Goal: Task Accomplishment & Management: Complete application form

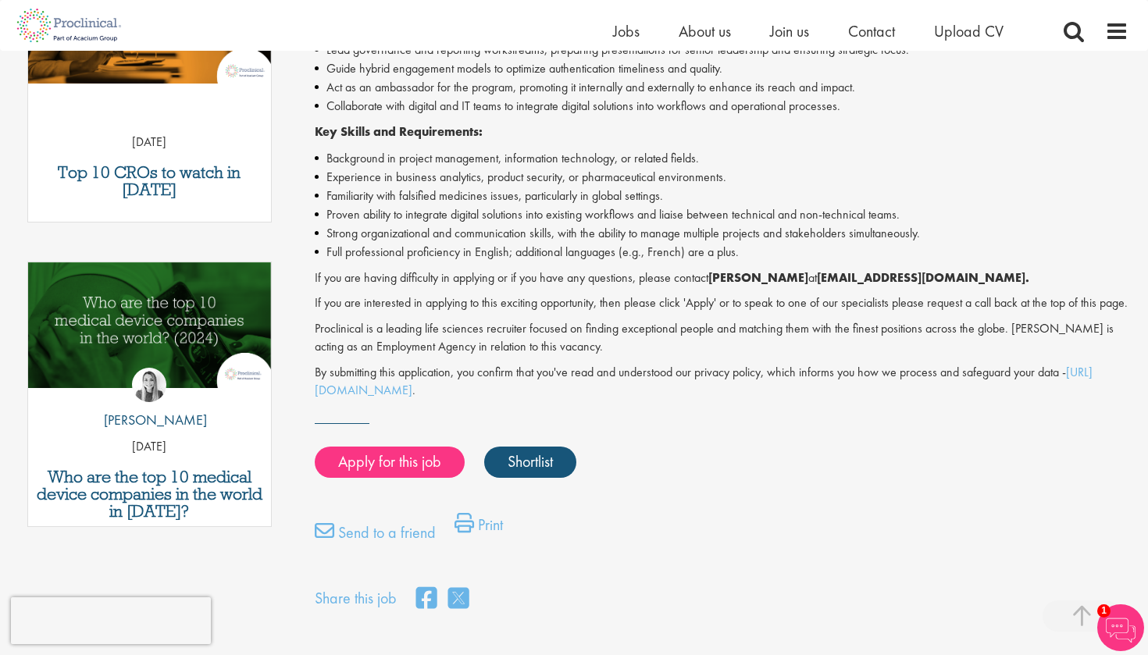
scroll to position [625, 0]
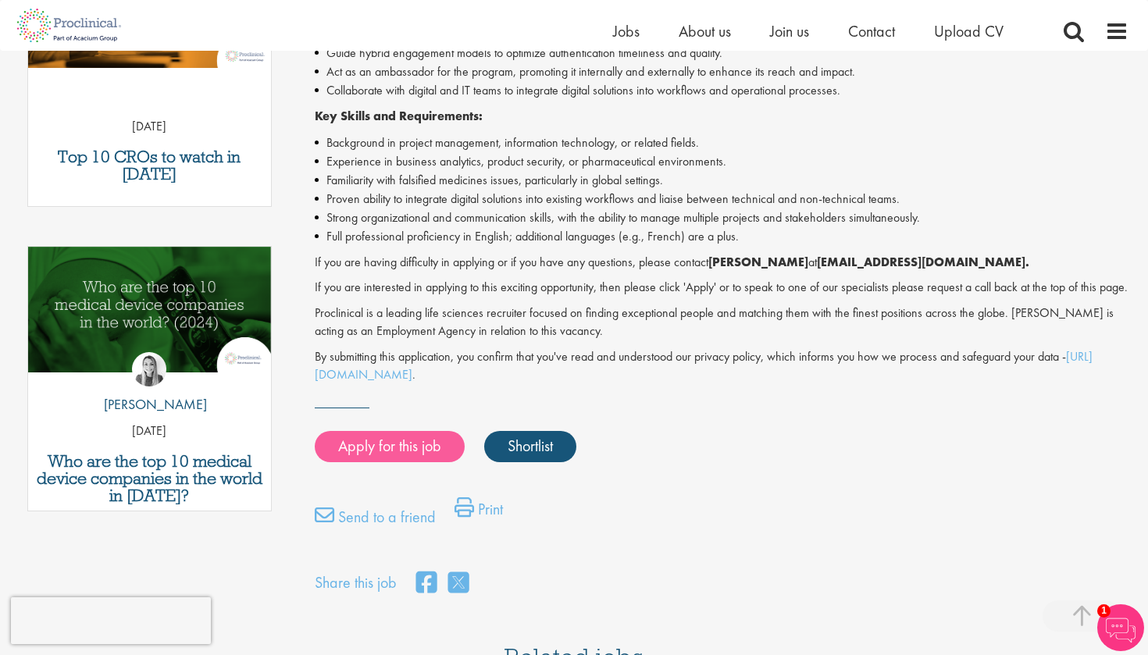
click at [420, 450] on link "Apply for this job" at bounding box center [390, 446] width 150 height 31
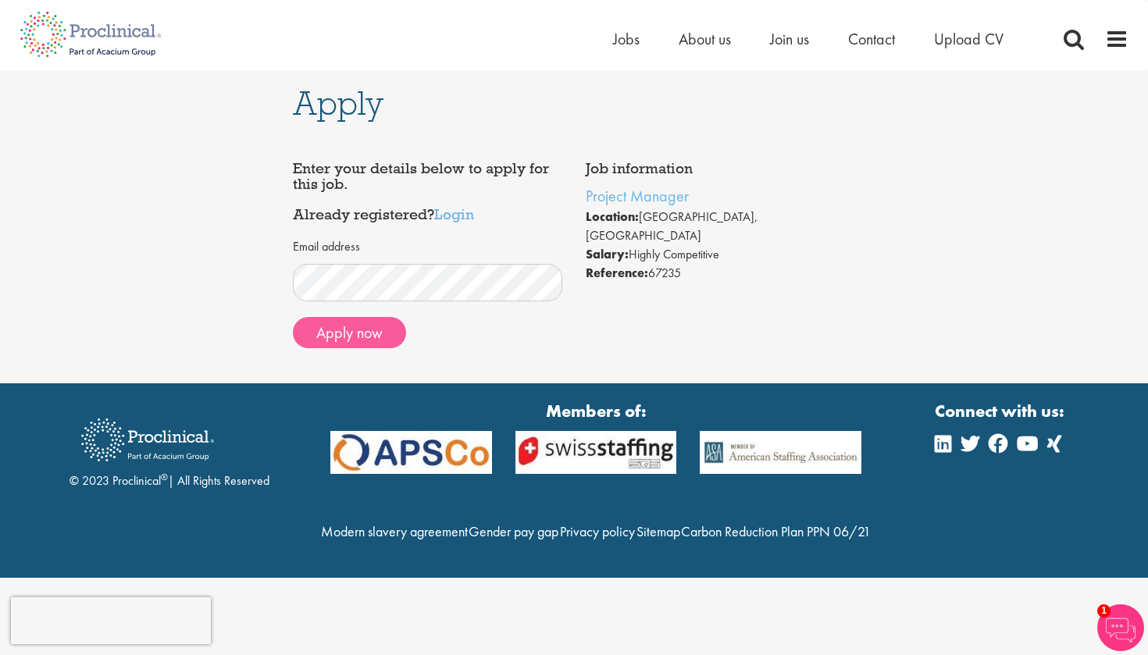
click at [373, 336] on button "Apply now" at bounding box center [349, 332] width 113 height 31
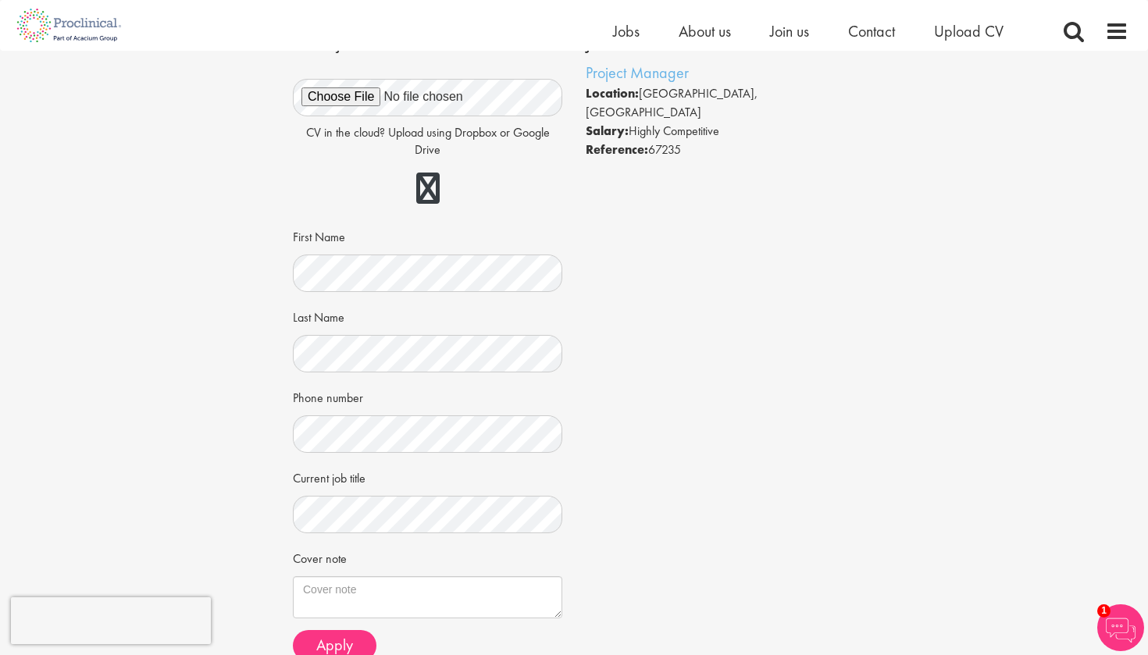
scroll to position [108, 0]
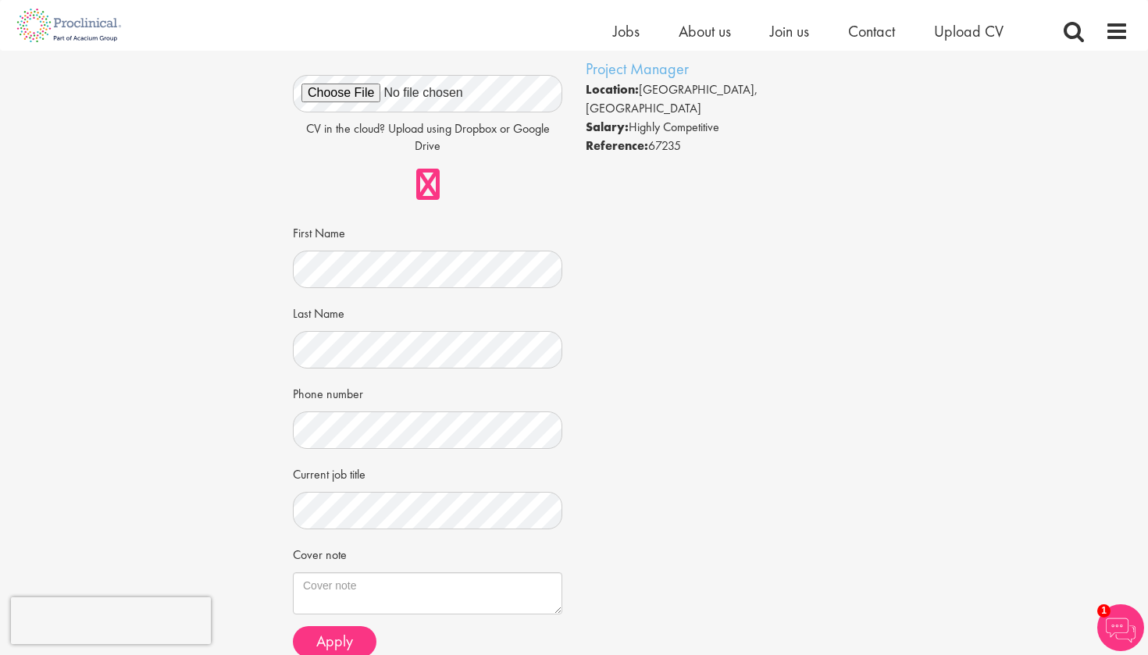
click at [434, 185] on link at bounding box center [427, 184] width 23 height 31
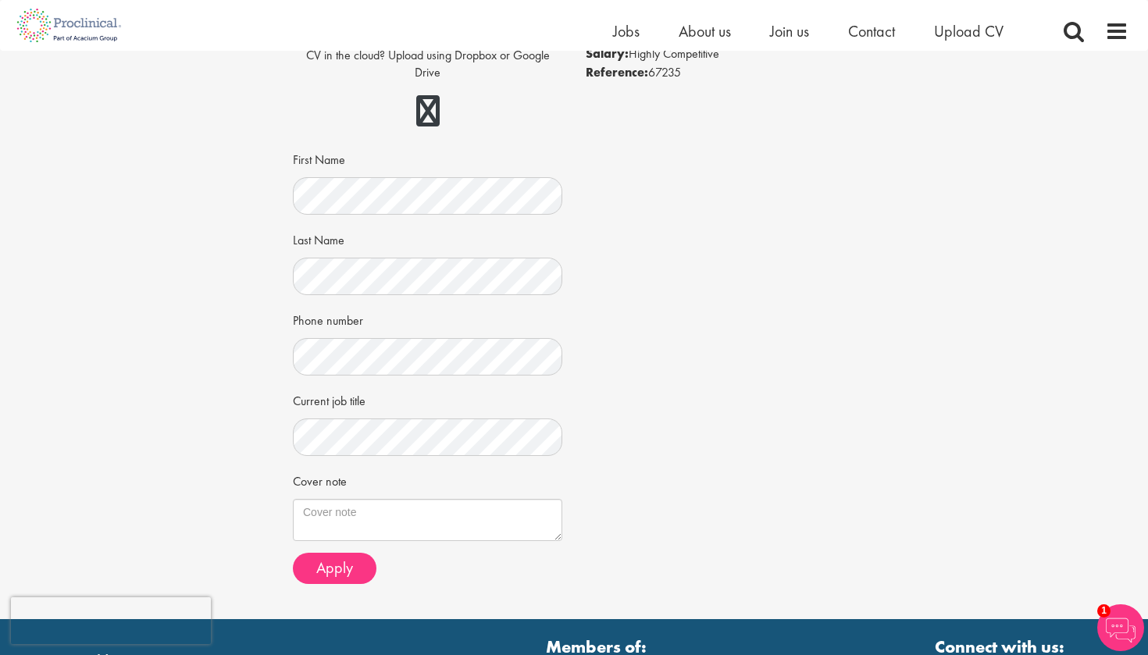
scroll to position [190, 0]
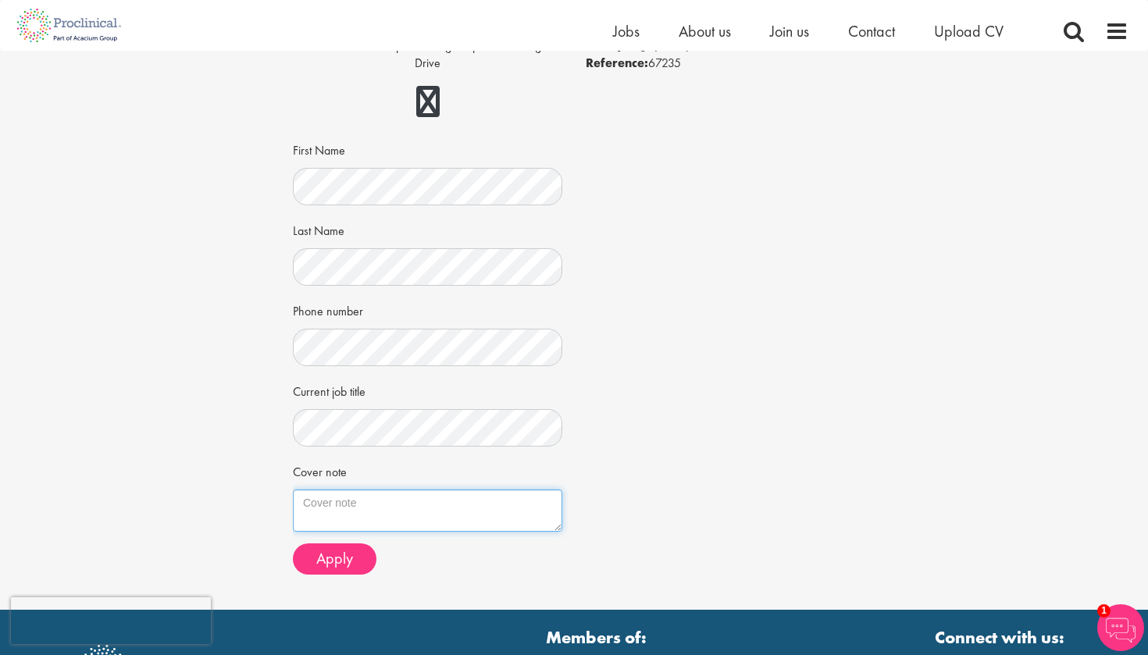
click at [419, 503] on textarea "Cover note" at bounding box center [427, 510] width 269 height 42
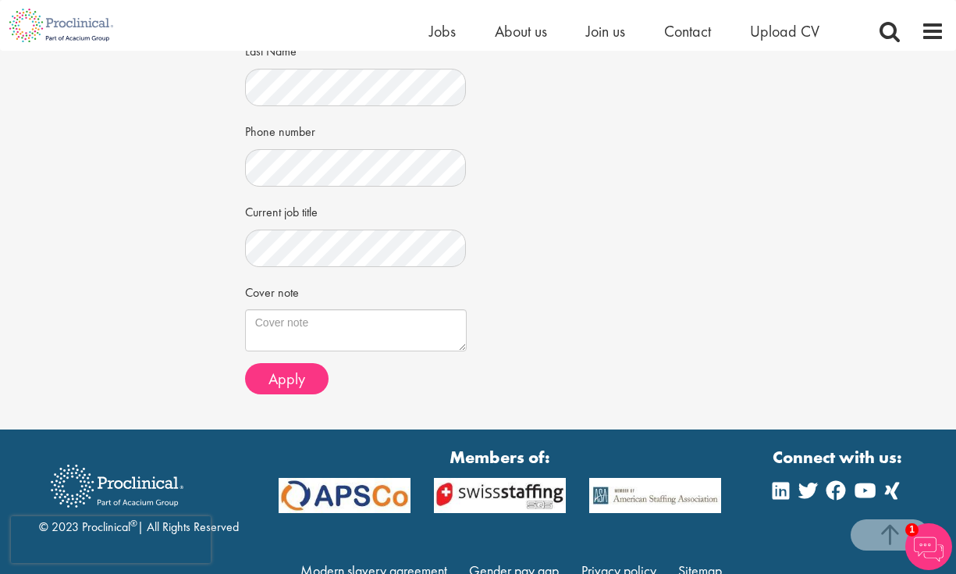
scroll to position [386, 0]
drag, startPoint x: 301, startPoint y: 287, endPoint x: 238, endPoint y: 283, distance: 62.6
click at [238, 283] on div "Apply Job information Project Manager Location: Basel, Switzerland Salary: High…" at bounding box center [478, 47] width 490 height 764
copy label "Cover note"
click at [358, 315] on textarea "Cover note" at bounding box center [356, 330] width 222 height 42
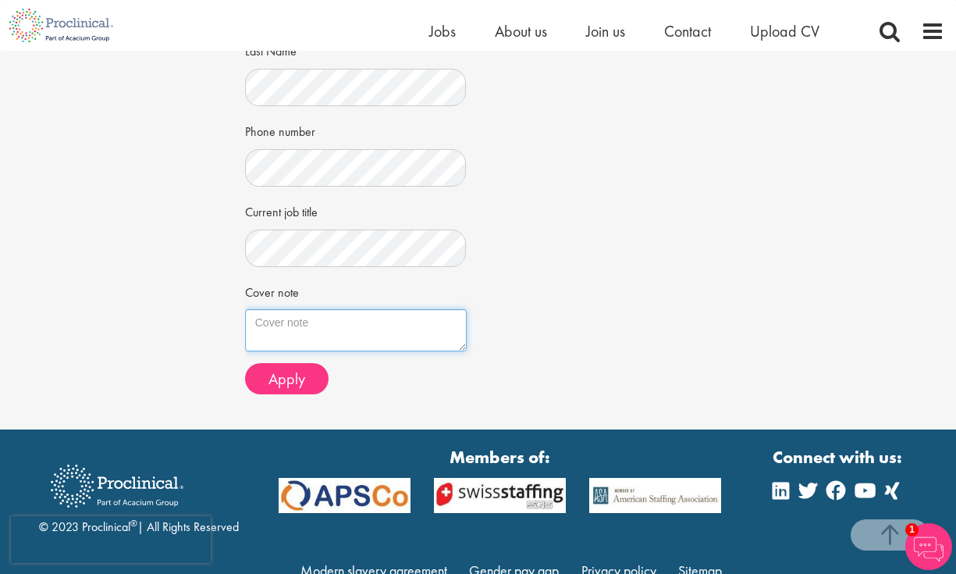
paste textarea "Dear Hiring Team, I’m writing to express my interest in the Project Manager rol…"
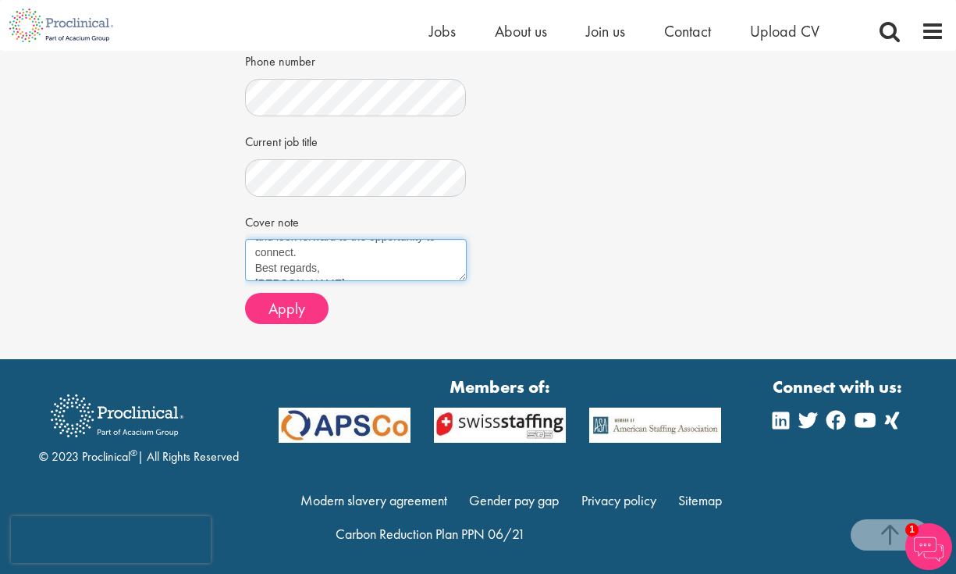
scroll to position [455, 0]
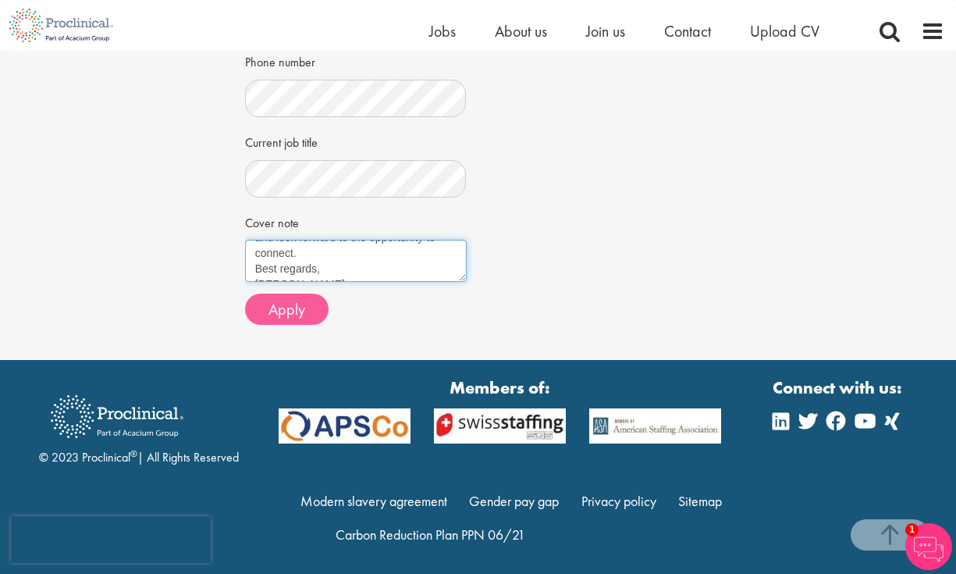
type textarea "Dear Hiring Team, I’m writing to express my interest in the Project Manager rol…"
click at [298, 299] on span "Apply" at bounding box center [287, 309] width 37 height 20
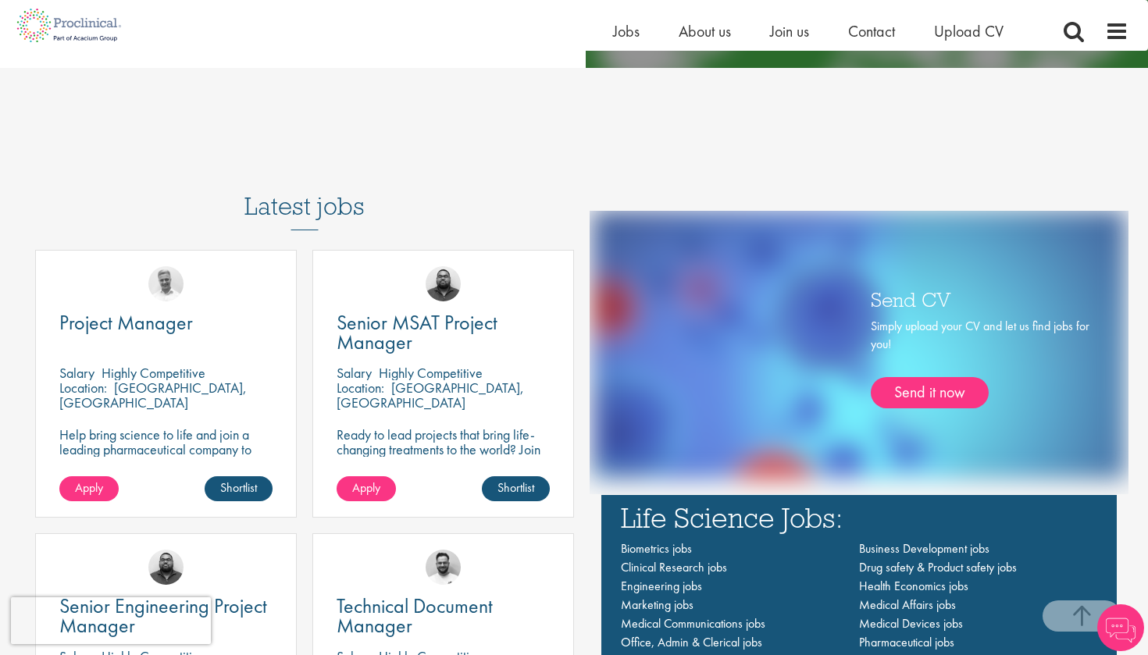
scroll to position [908, 1]
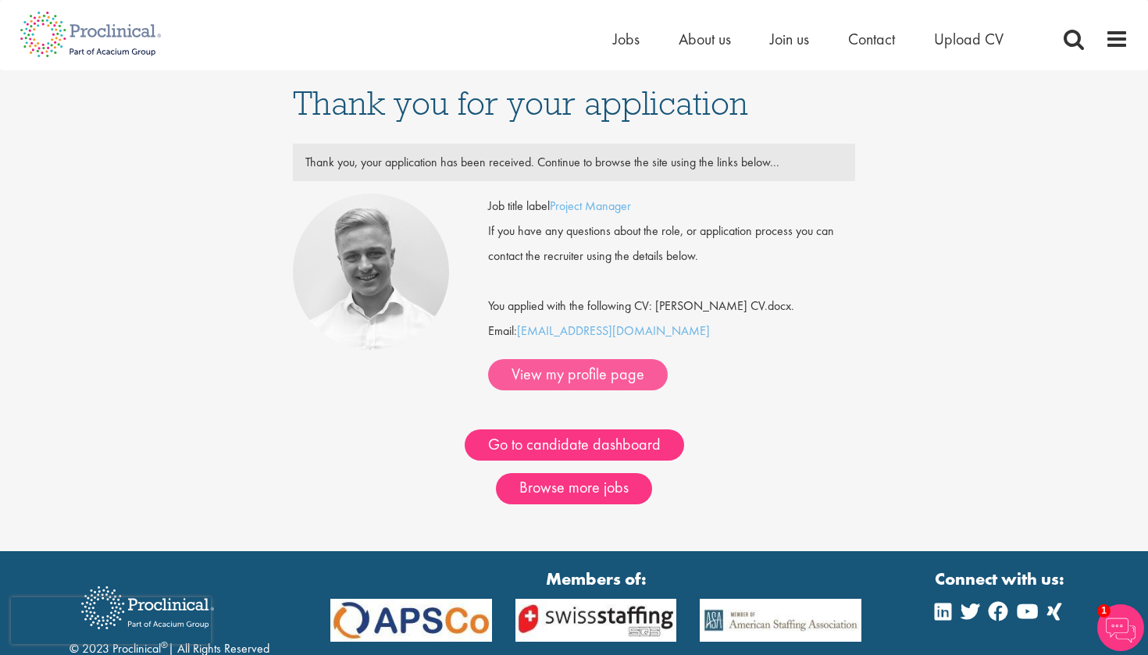
click at [667, 359] on link "View my profile page" at bounding box center [578, 374] width 180 height 31
